Goal: Transaction & Acquisition: Purchase product/service

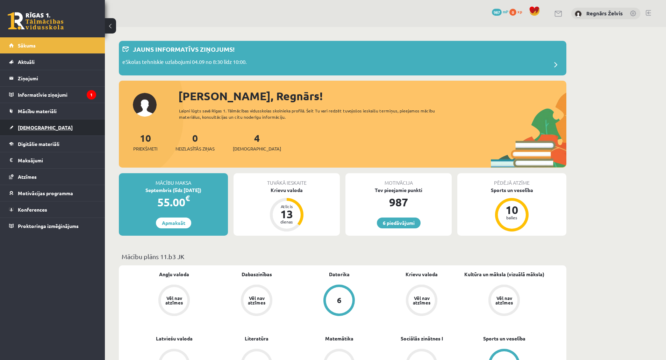
click at [44, 130] on link "[DEMOGRAPHIC_DATA]" at bounding box center [52, 128] width 87 height 16
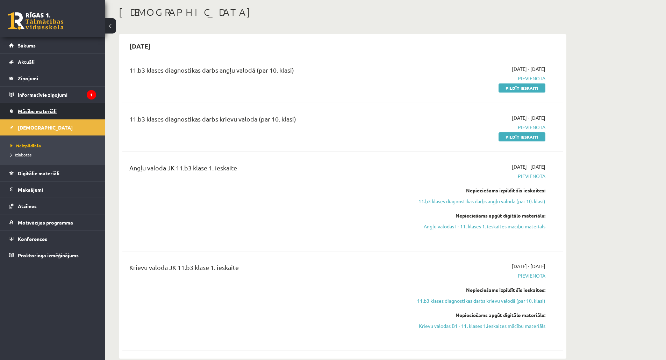
scroll to position [35, 0]
click at [56, 112] on span "Mācību materiāli" at bounding box center [37, 111] width 39 height 6
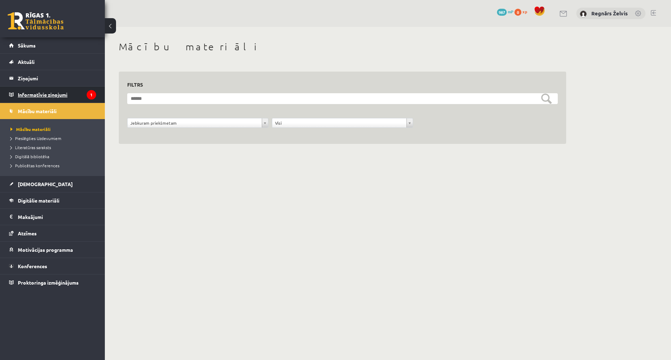
click at [56, 95] on legend "Informatīvie ziņojumi 1" at bounding box center [57, 95] width 78 height 16
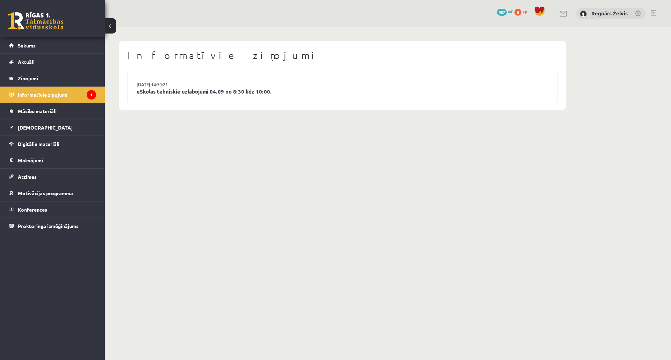
click at [213, 90] on link "eSkolas tehniskie uzlabojumi 04.09 no 8:30 līdz 10:00." at bounding box center [343, 92] width 412 height 8
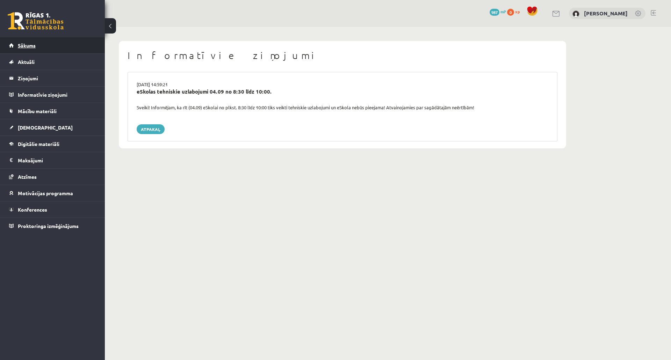
click at [56, 46] on link "Sākums" at bounding box center [52, 45] width 87 height 16
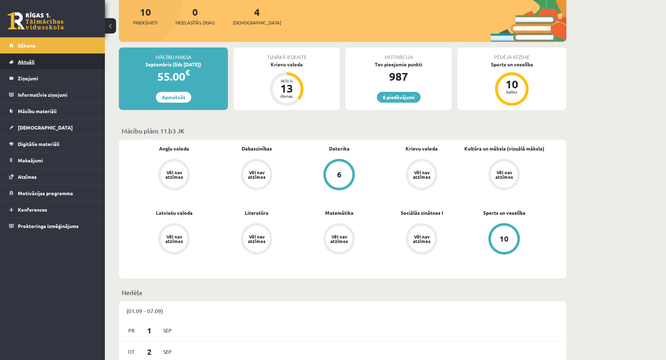
scroll to position [35, 0]
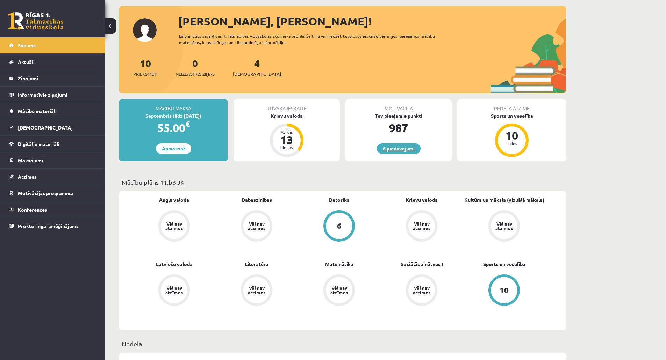
click at [398, 144] on link "6 piedāvājumi" at bounding box center [399, 148] width 44 height 11
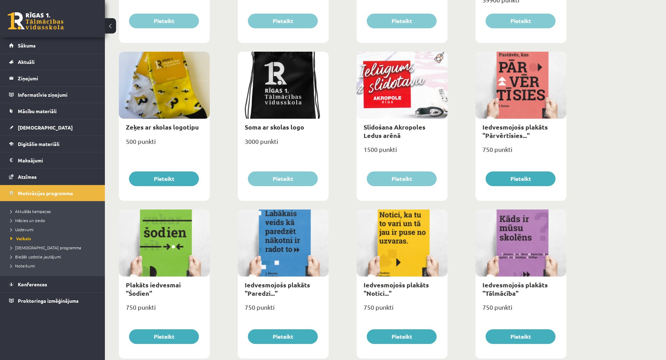
scroll to position [699, 0]
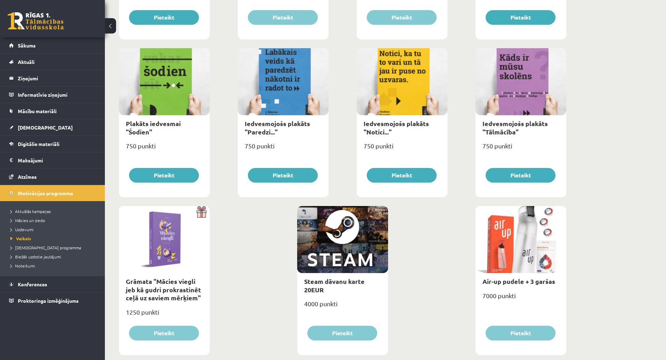
drag, startPoint x: 141, startPoint y: 28, endPoint x: 103, endPoint y: -37, distance: 75.5
drag, startPoint x: 240, startPoint y: 315, endPoint x: 0, endPoint y: 46, distance: 360.6
drag, startPoint x: 127, startPoint y: 56, endPoint x: 151, endPoint y: 0, distance: 60.5
drag, startPoint x: 120, startPoint y: 163, endPoint x: 283, endPoint y: 181, distance: 165.0
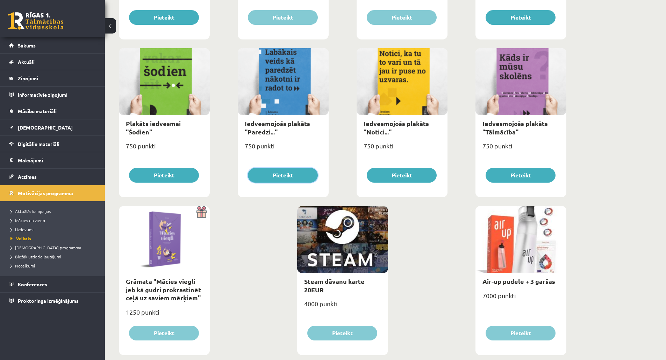
drag, startPoint x: 283, startPoint y: 171, endPoint x: 286, endPoint y: 161, distance: 9.4
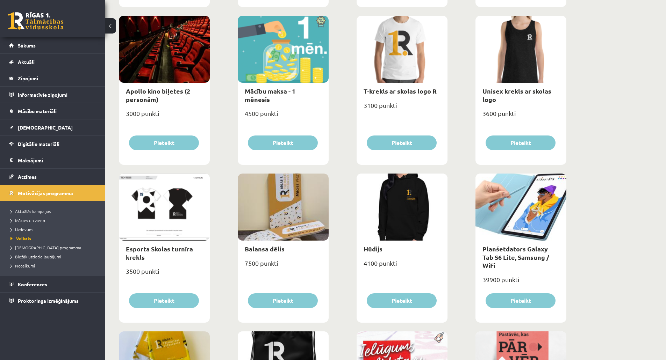
scroll to position [259, 0]
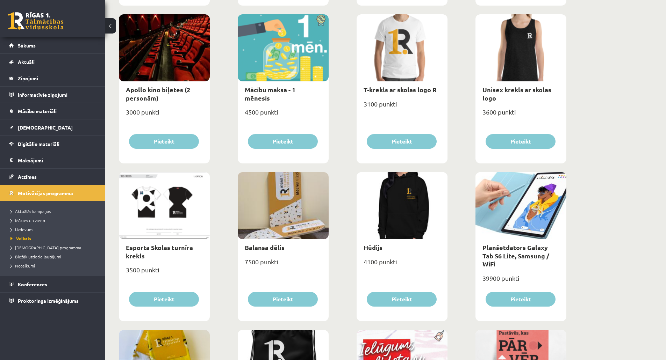
drag, startPoint x: 283, startPoint y: 162, endPoint x: 547, endPoint y: 259, distance: 281.2
click at [180, 220] on div at bounding box center [164, 205] width 91 height 67
click at [150, 227] on div at bounding box center [164, 205] width 91 height 67
click at [158, 247] on link "Esporta Skolas turnīra krekls" at bounding box center [159, 252] width 67 height 16
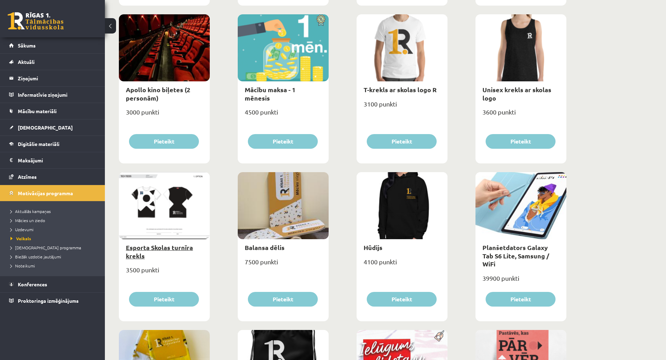
type input "*"
select select "*"
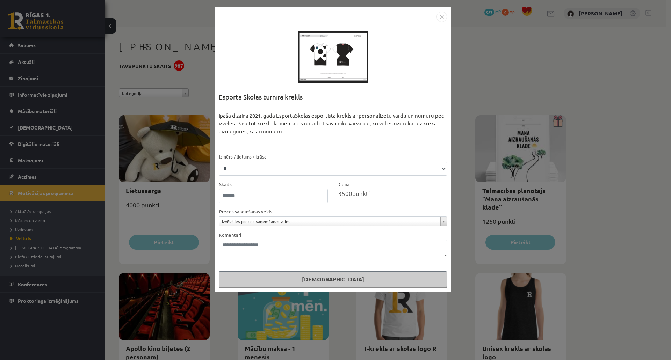
click at [446, 17] on img "Close" at bounding box center [442, 17] width 10 height 10
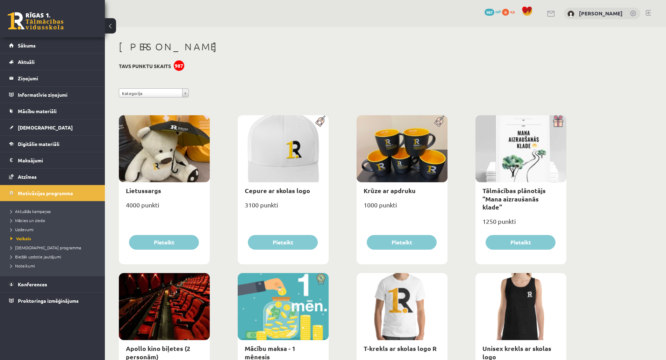
drag, startPoint x: 210, startPoint y: 145, endPoint x: 477, endPoint y: 222, distance: 277.8
